Goal: Task Accomplishment & Management: Use online tool/utility

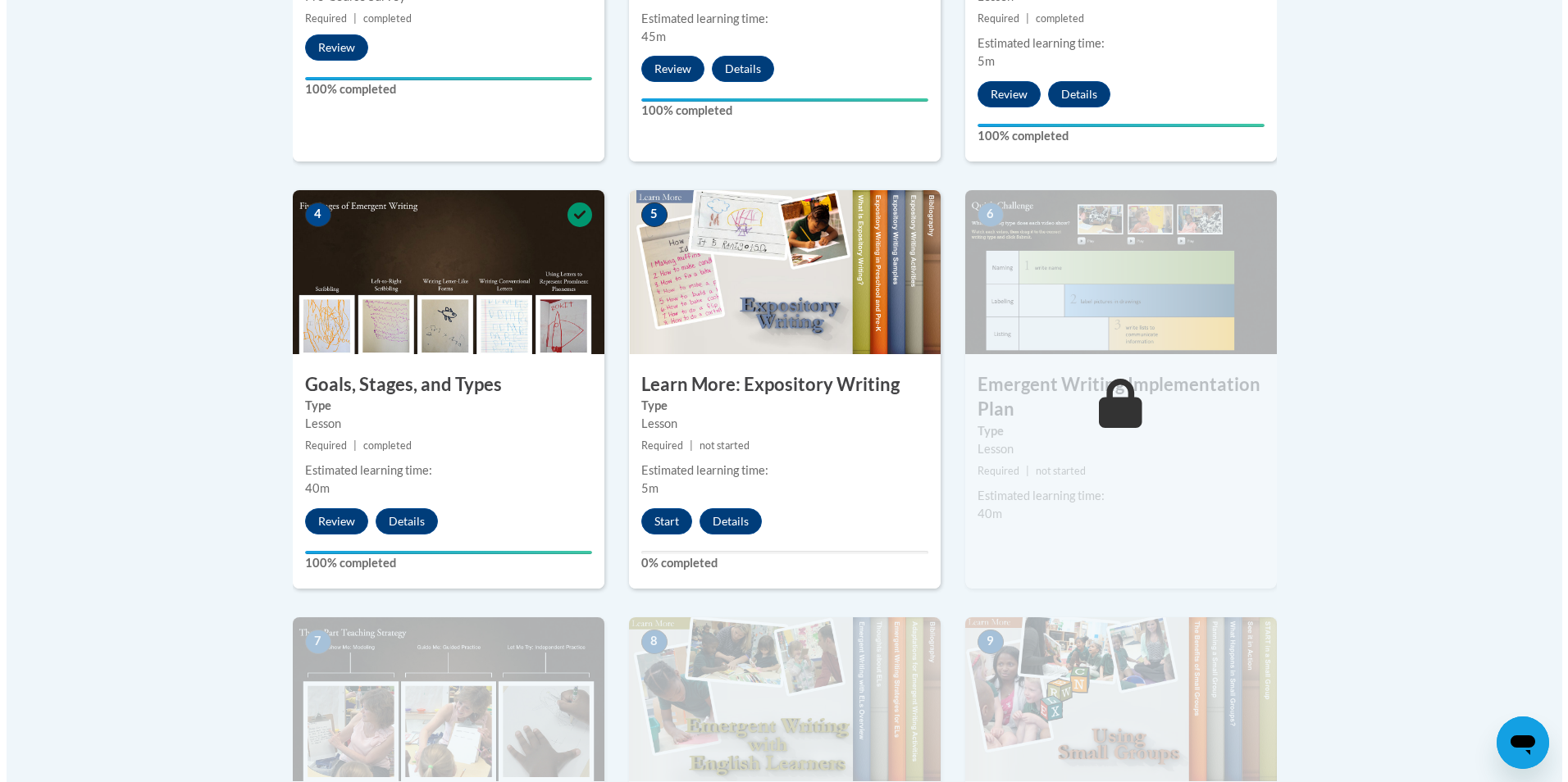
scroll to position [902, 0]
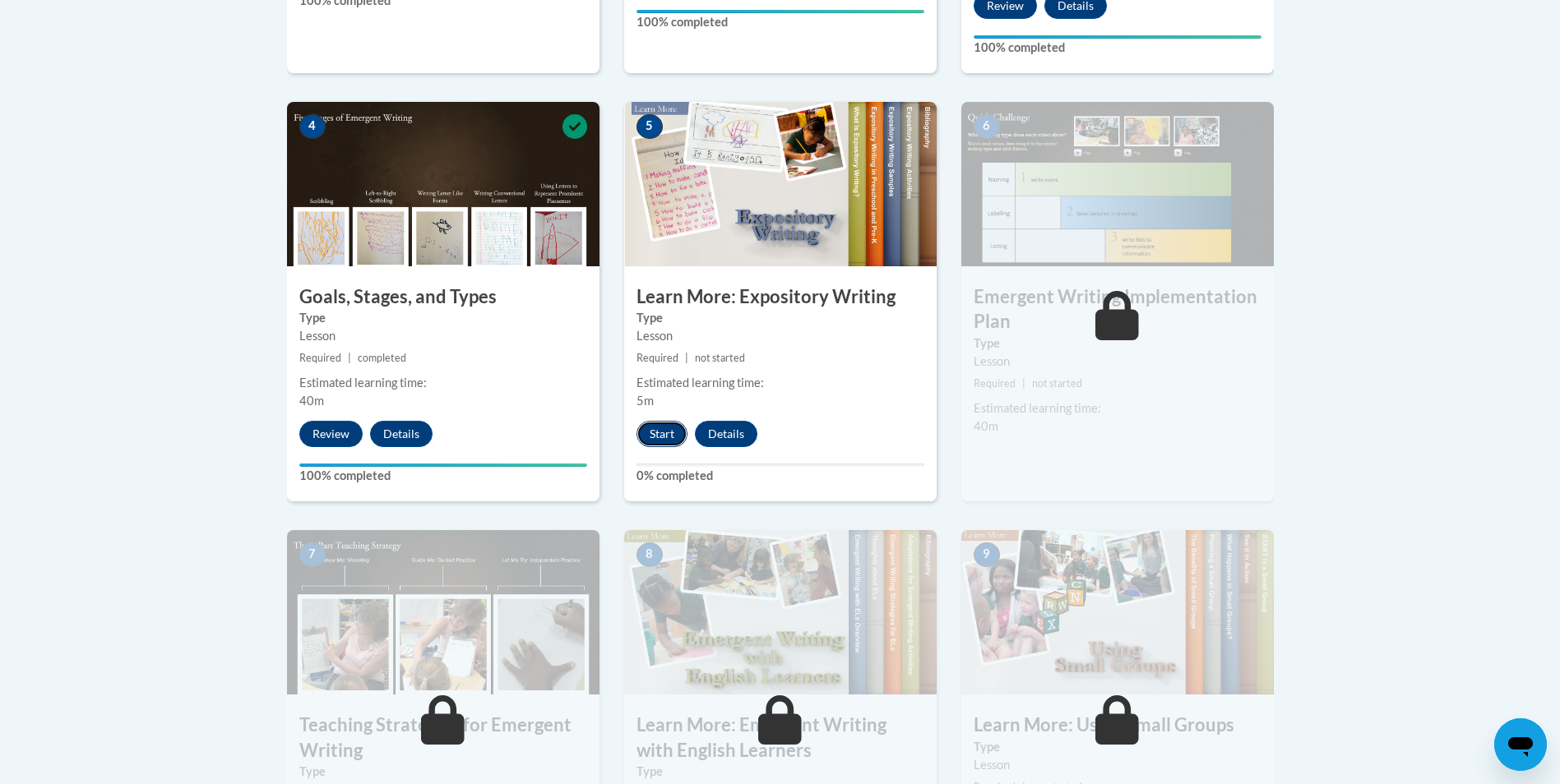
click at [662, 421] on button "Start" at bounding box center [662, 434] width 51 height 26
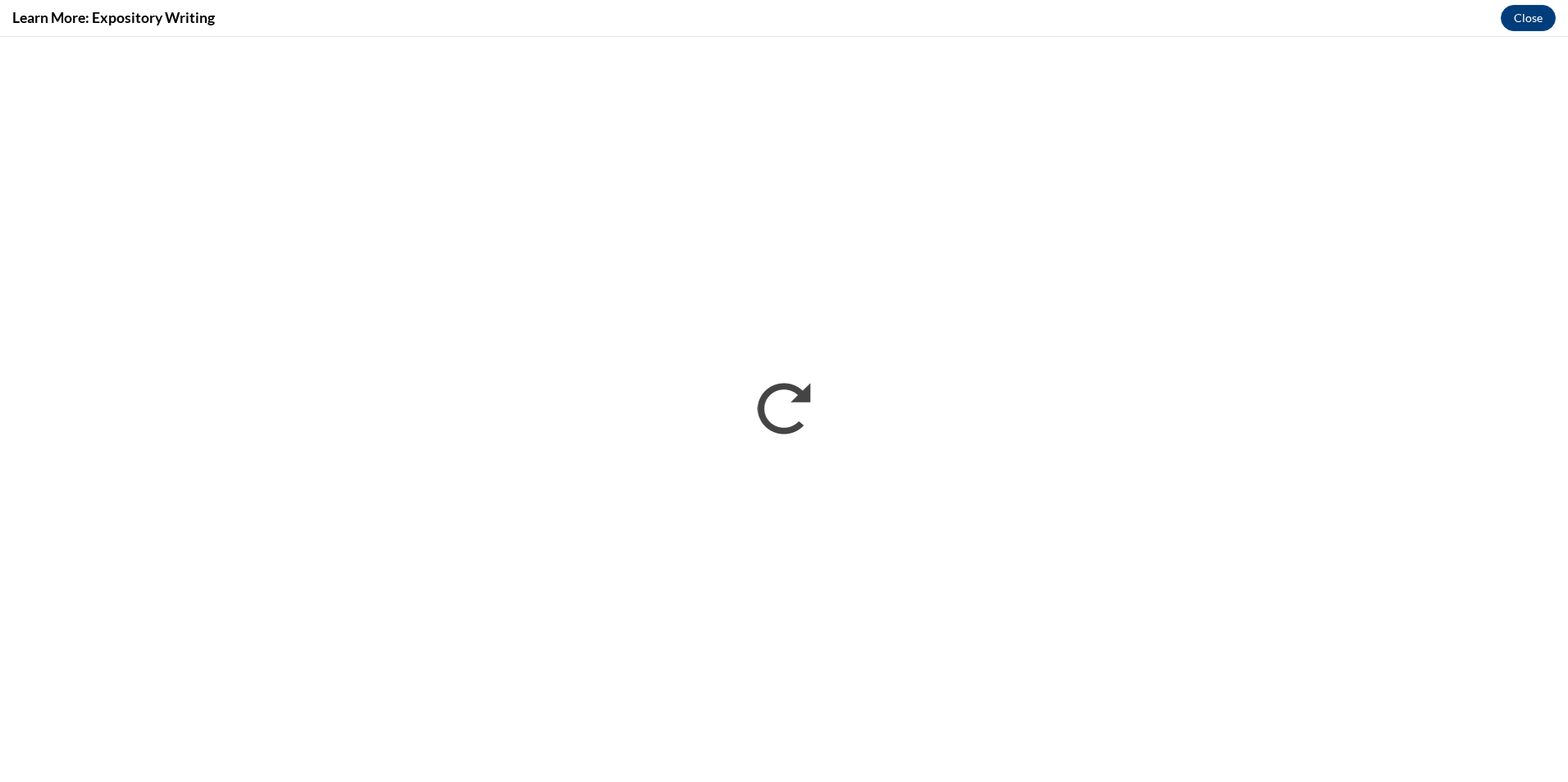
scroll to position [0, 0]
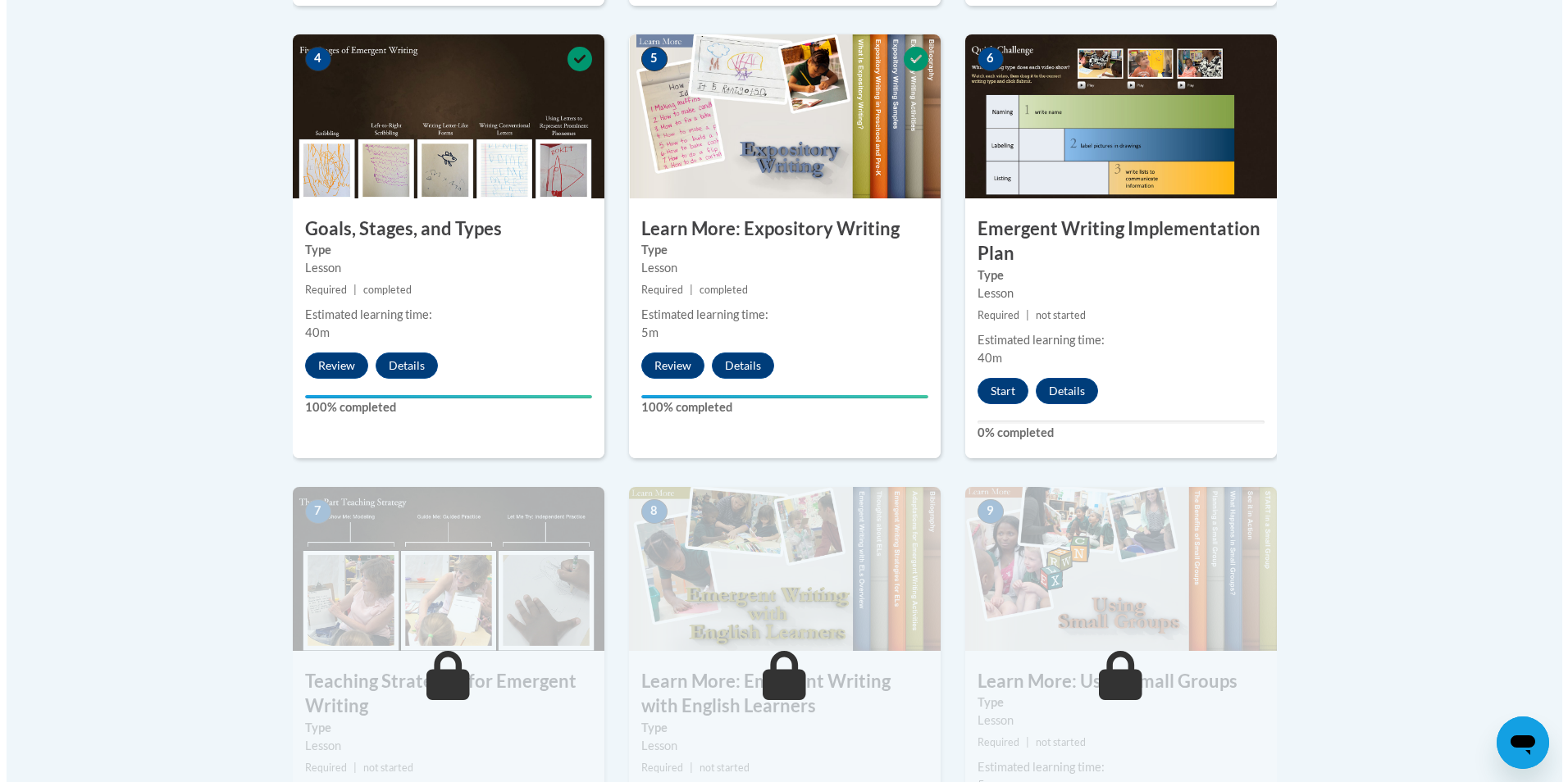
scroll to position [984, 0]
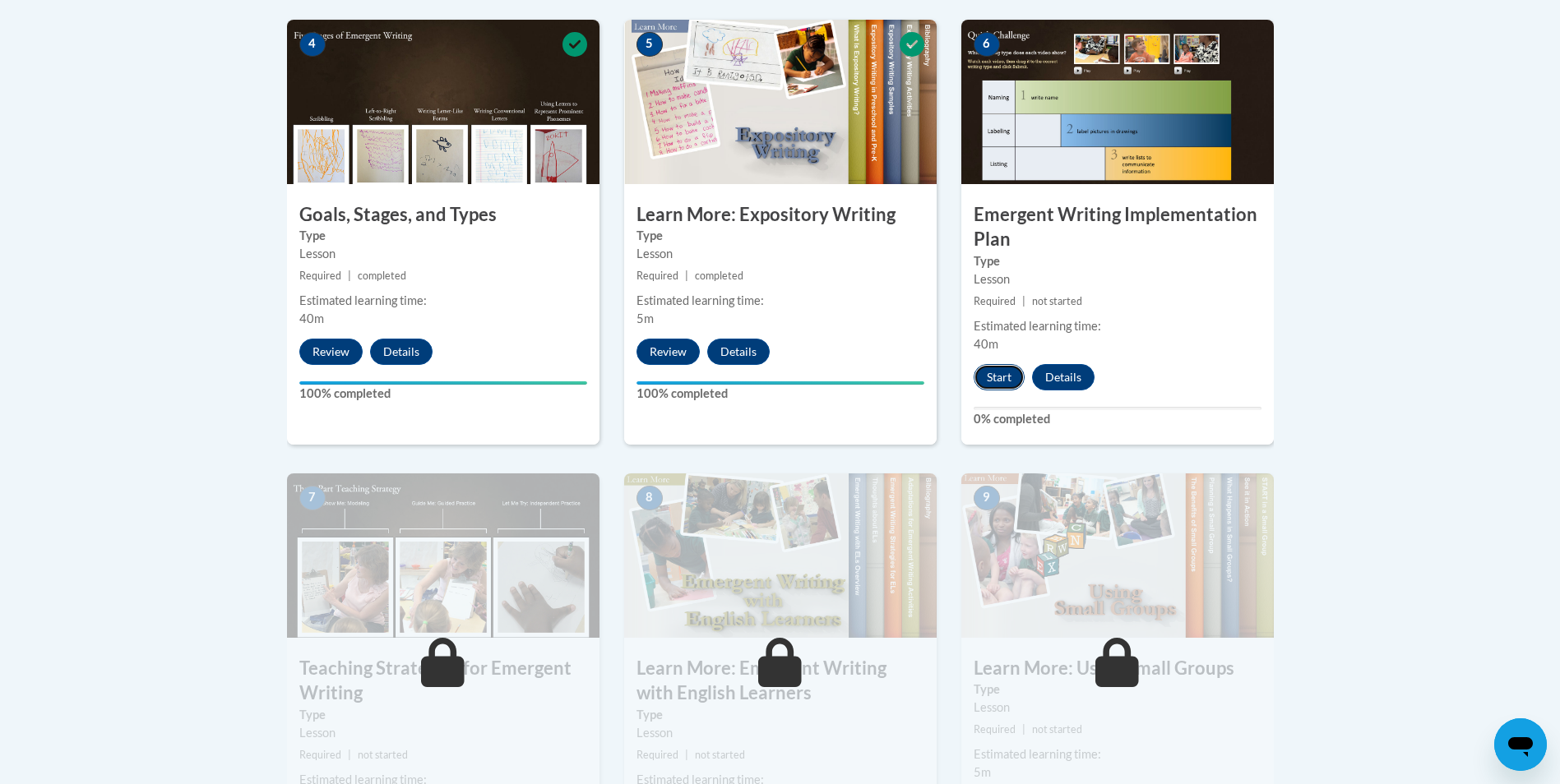
click at [993, 364] on button "Start" at bounding box center [999, 376] width 51 height 26
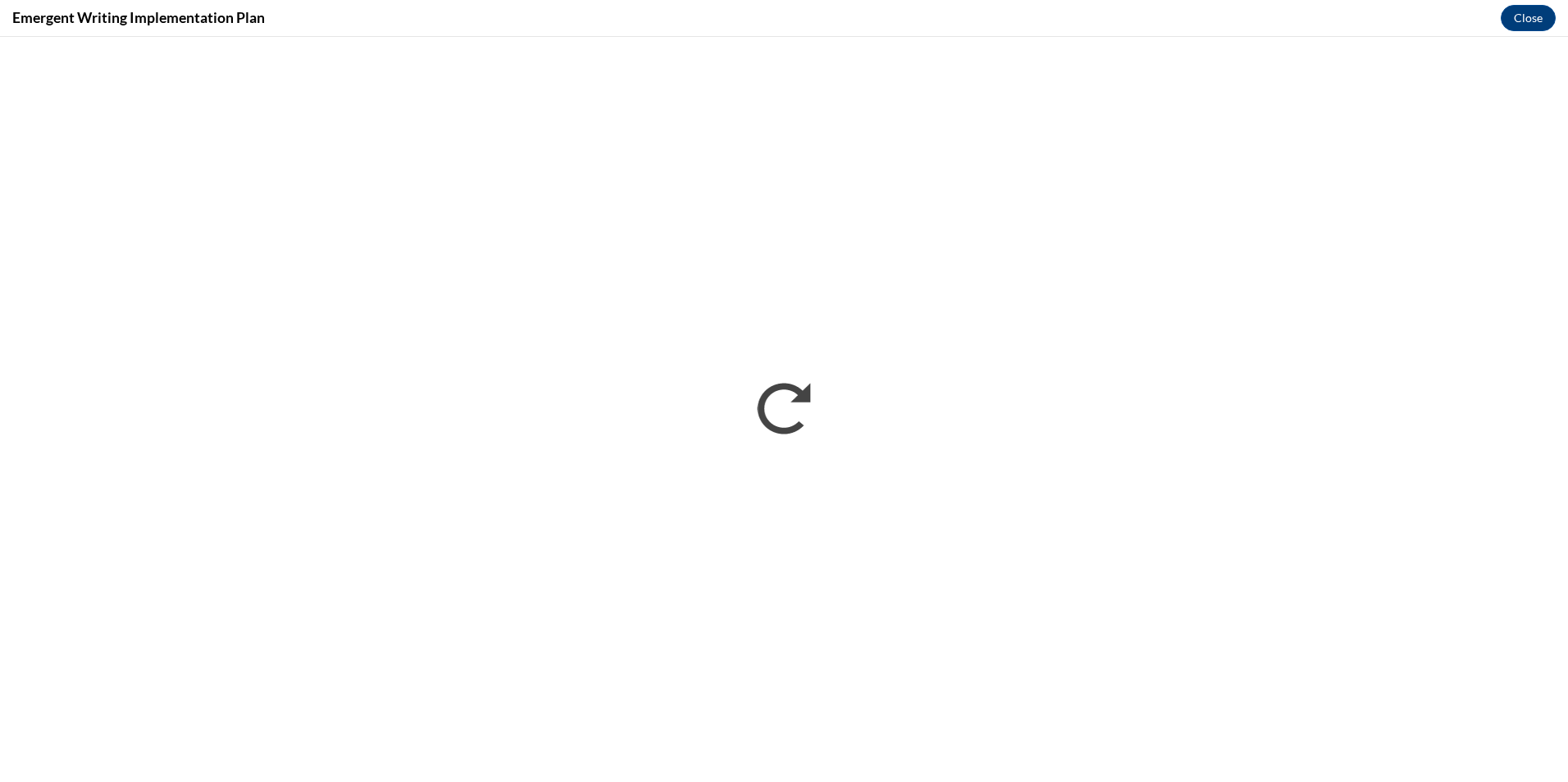
scroll to position [0, 0]
